Goal: Communication & Community: Answer question/provide support

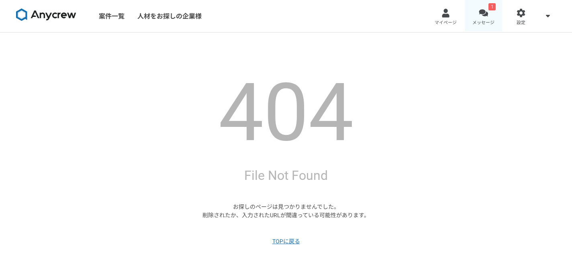
click at [478, 22] on span "メッセージ" at bounding box center [483, 23] width 22 height 6
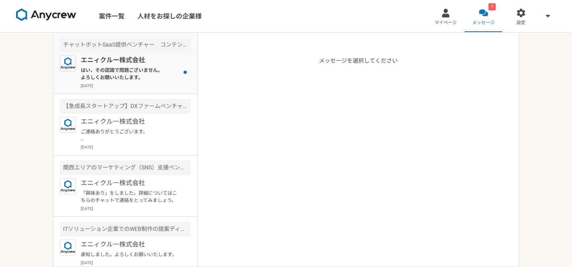
click at [144, 68] on p "はい、その認識で問題ございません。 よろしくお願いいたします。" at bounding box center [130, 74] width 99 height 14
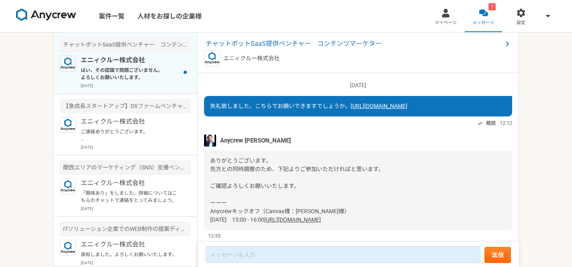
scroll to position [616, 0]
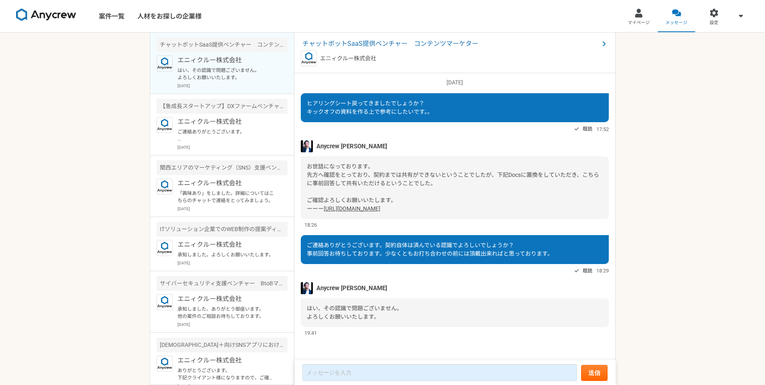
click at [402, 171] on div "お世話になっております。 先方へ確認をとっており、契約までは共有ができないということでしたが、下記Docsに置換をしていただき、こちらに事前回答して共有いただ…" at bounding box center [455, 187] width 308 height 63
click at [380, 210] on link "[URL][DOMAIN_NAME]" at bounding box center [352, 208] width 57 height 6
